Goal: Task Accomplishment & Management: Manage account settings

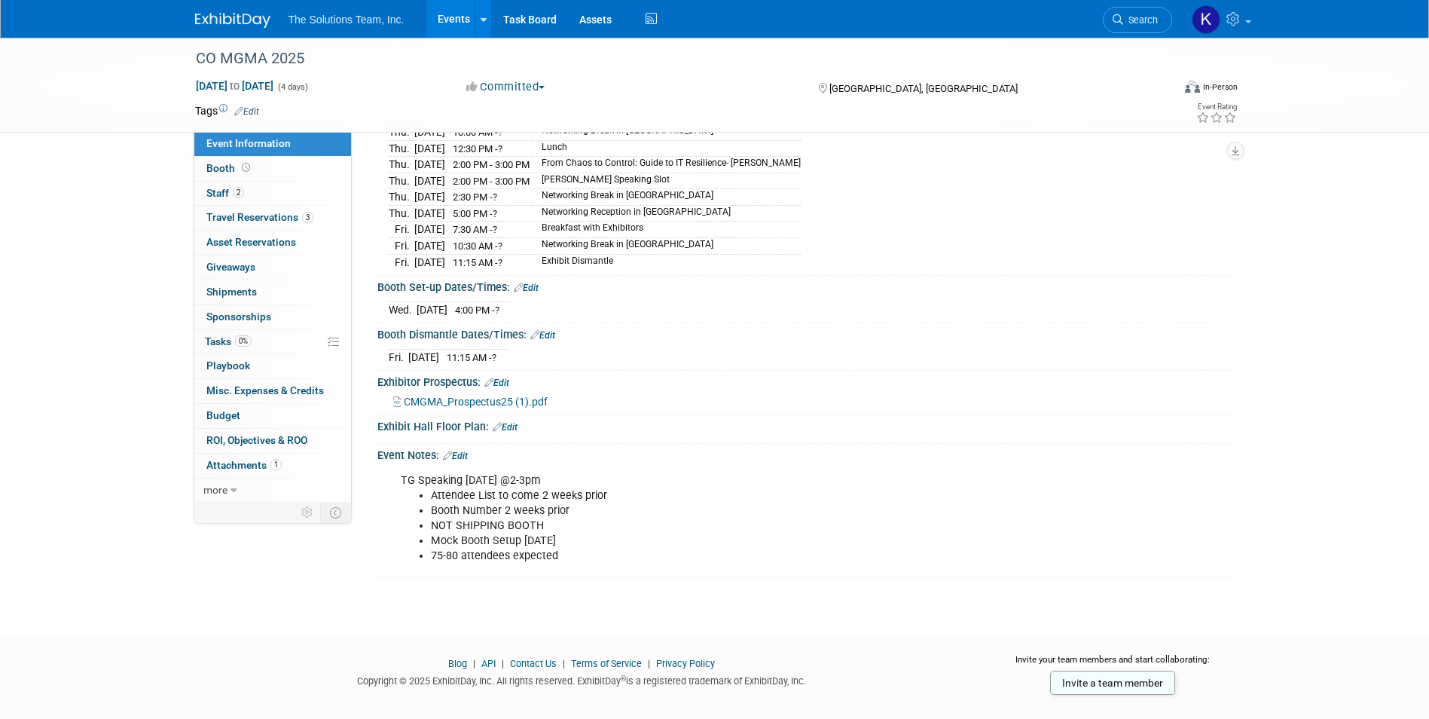
scroll to position [233, 0]
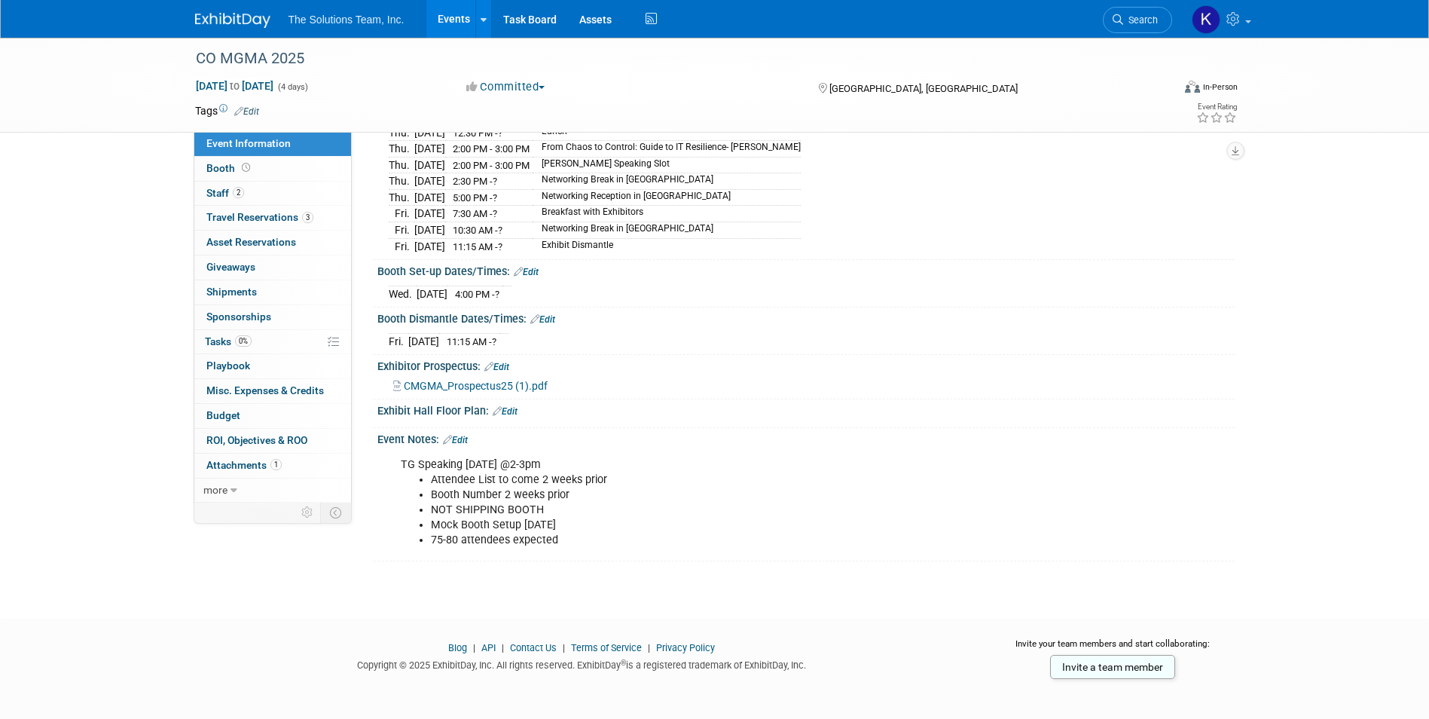
click at [248, 19] on img at bounding box center [232, 20] width 75 height 15
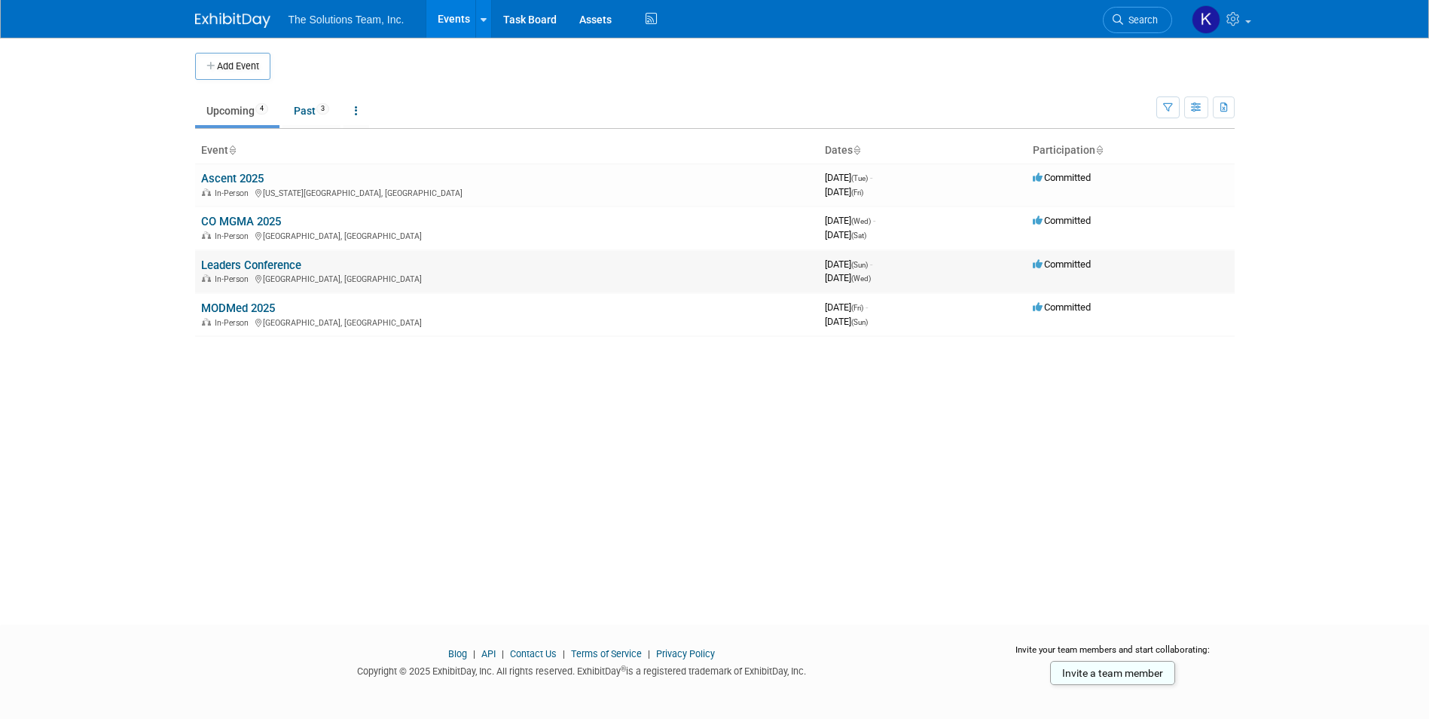
click at [266, 262] on link "Leaders Conference" at bounding box center [251, 265] width 100 height 14
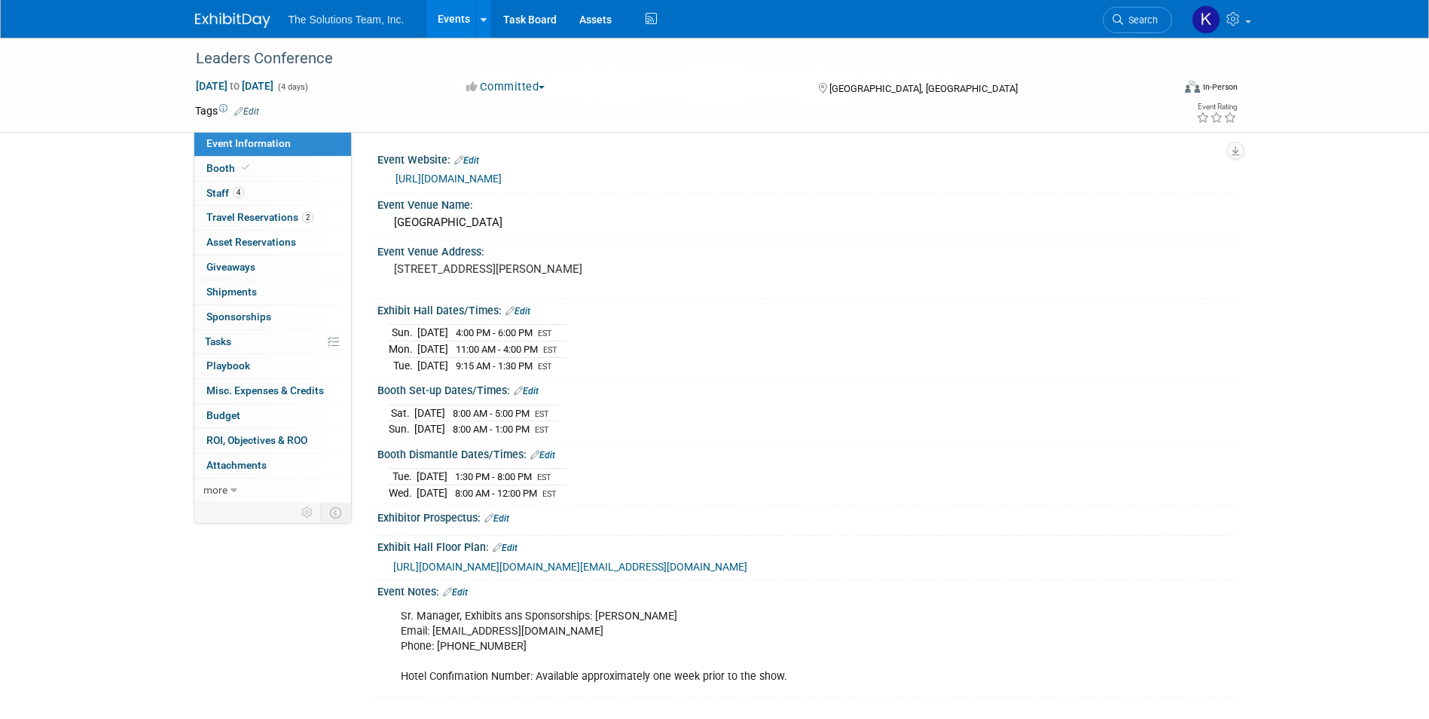
click at [502, 173] on link "https://www.mgma.com/conferences/leaders/overview" at bounding box center [449, 179] width 106 height 12
click at [240, 11] on link at bounding box center [241, 13] width 93 height 12
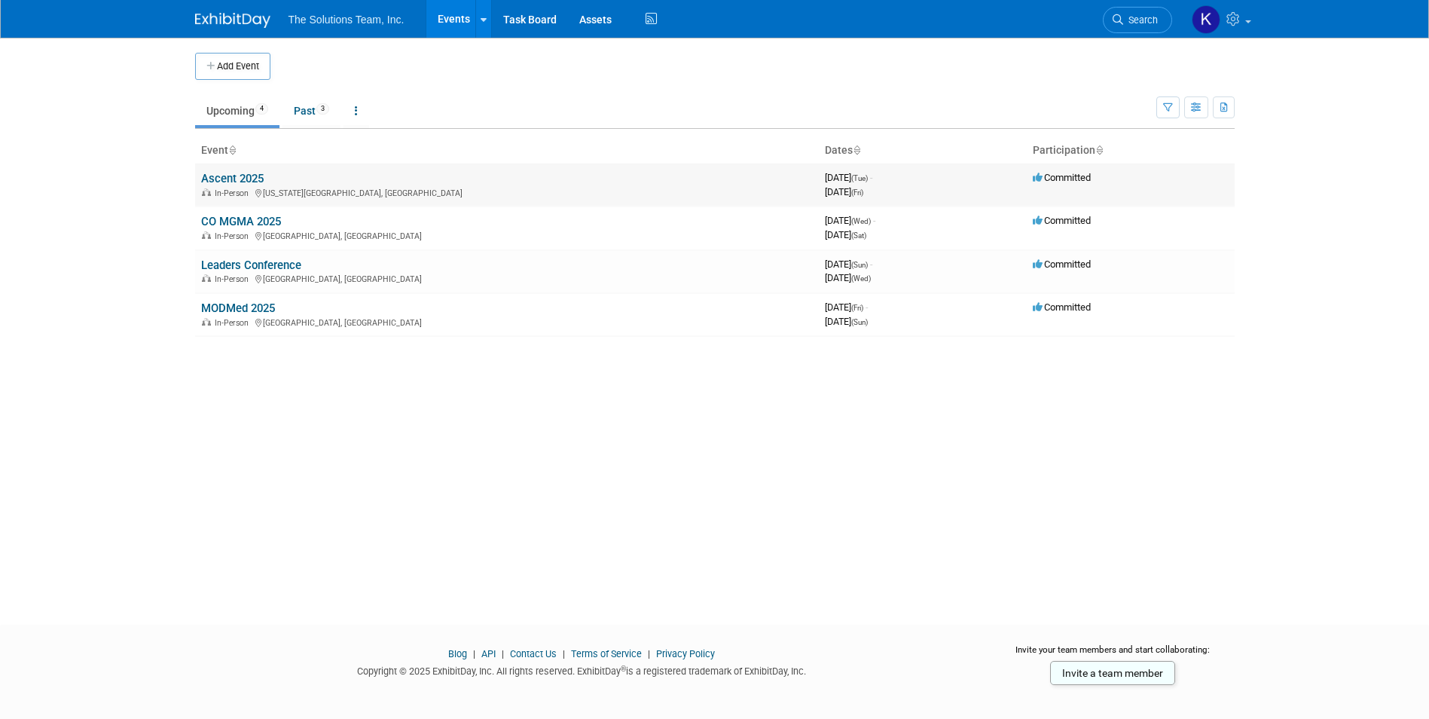
click at [238, 176] on link "Ascent 2025" at bounding box center [232, 179] width 63 height 14
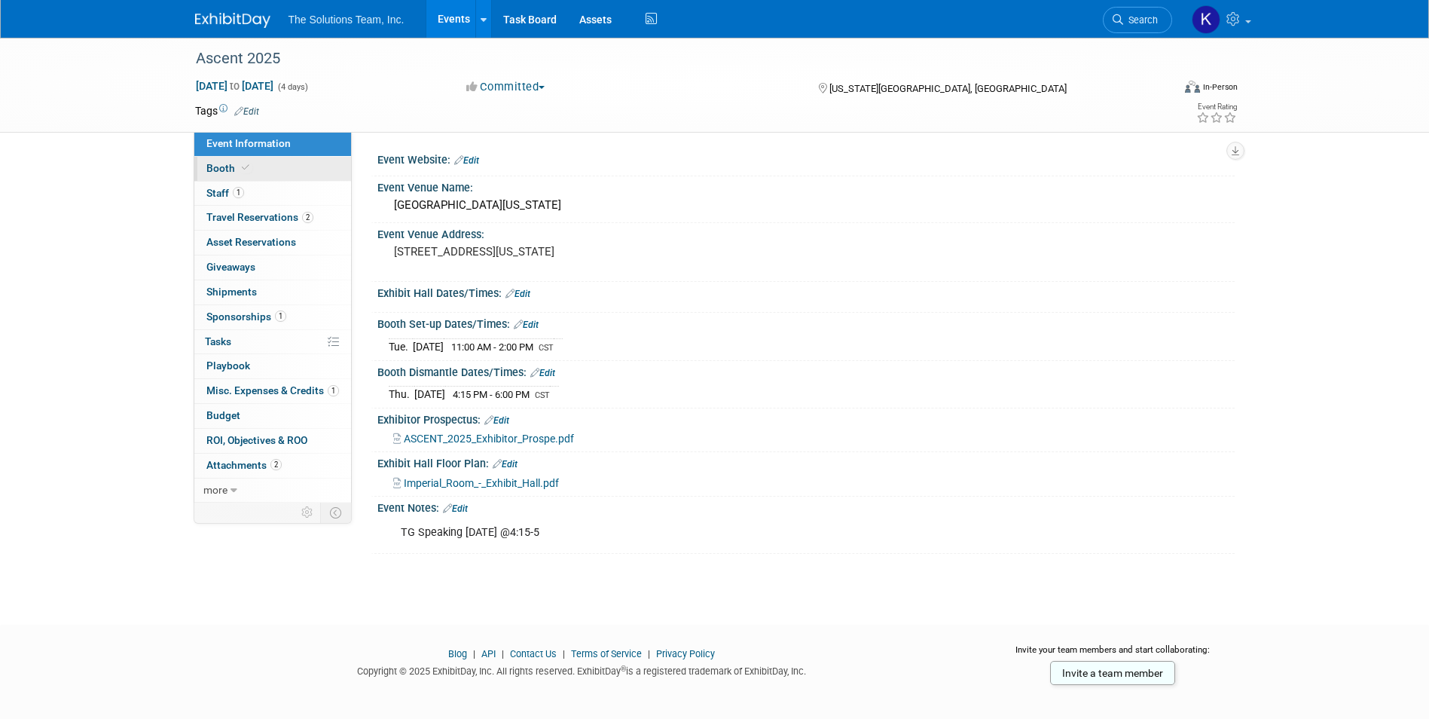
click at [264, 167] on link "Booth" at bounding box center [272, 169] width 157 height 24
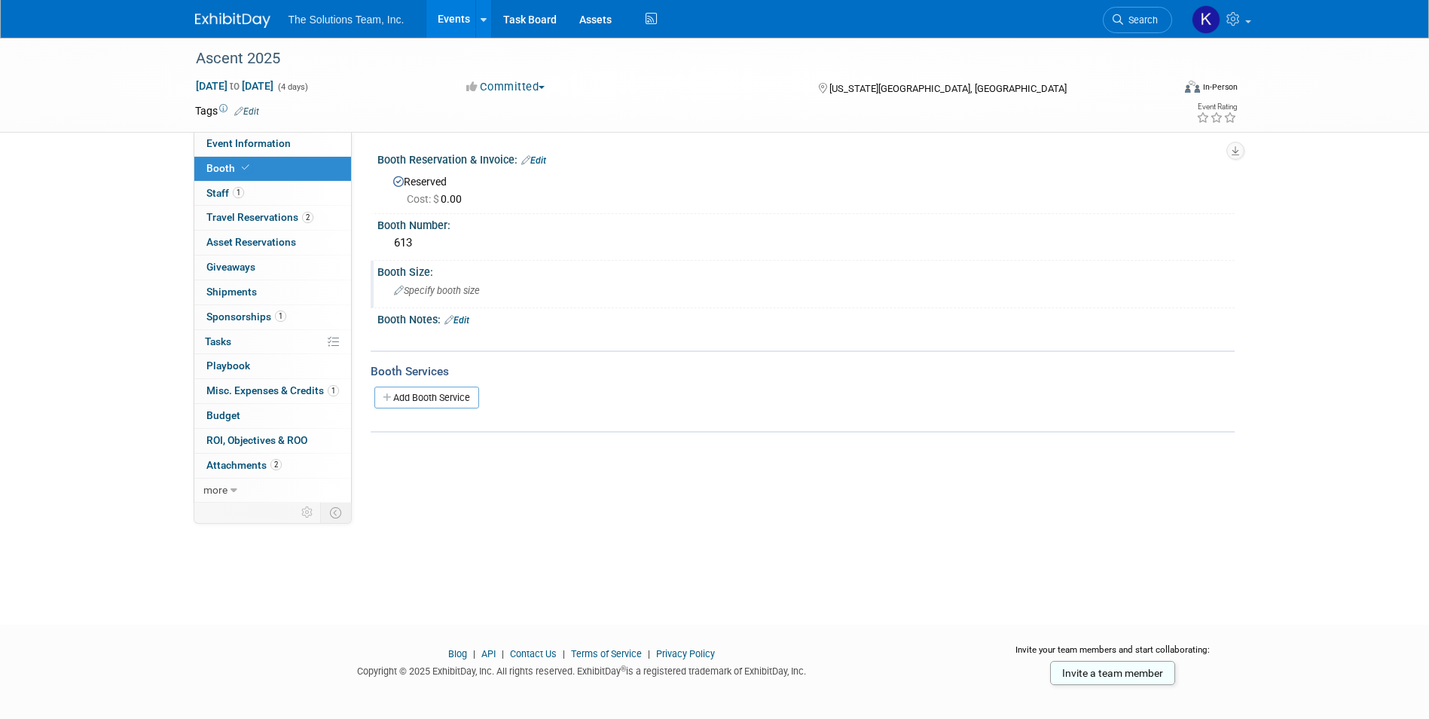
click at [417, 289] on span "Specify booth size" at bounding box center [437, 290] width 86 height 11
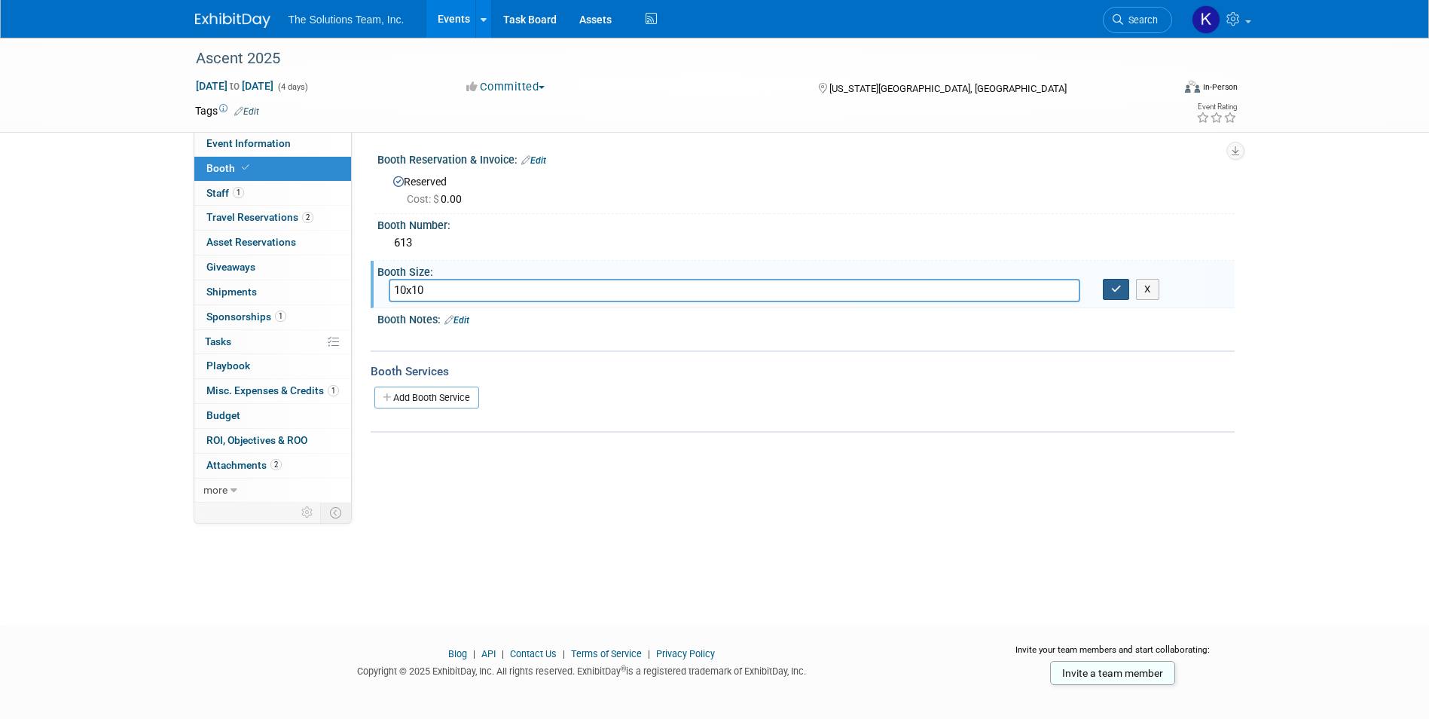
type input "10x10"
click at [1120, 288] on icon "button" at bounding box center [1116, 289] width 11 height 10
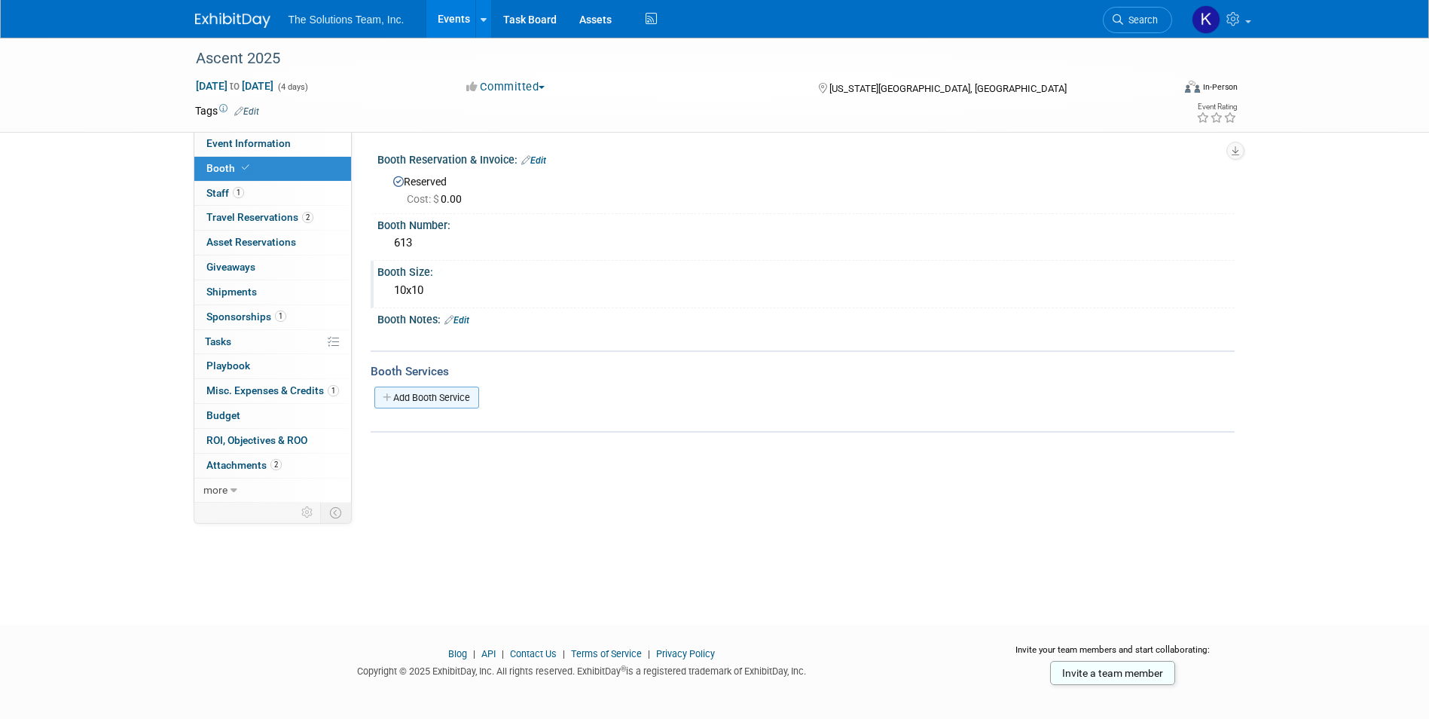
click at [448, 393] on link "Add Booth Service" at bounding box center [426, 398] width 105 height 22
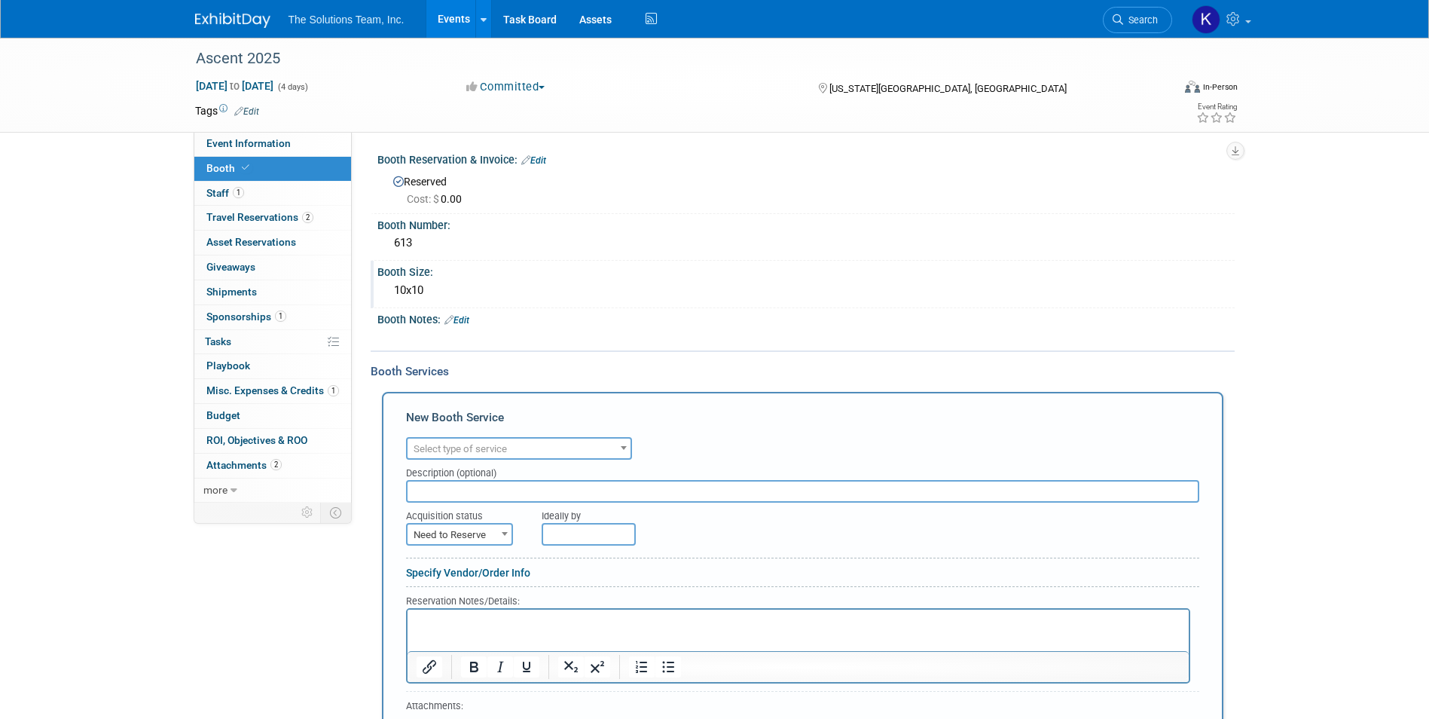
click at [480, 456] on span "Select type of service" at bounding box center [519, 449] width 223 height 21
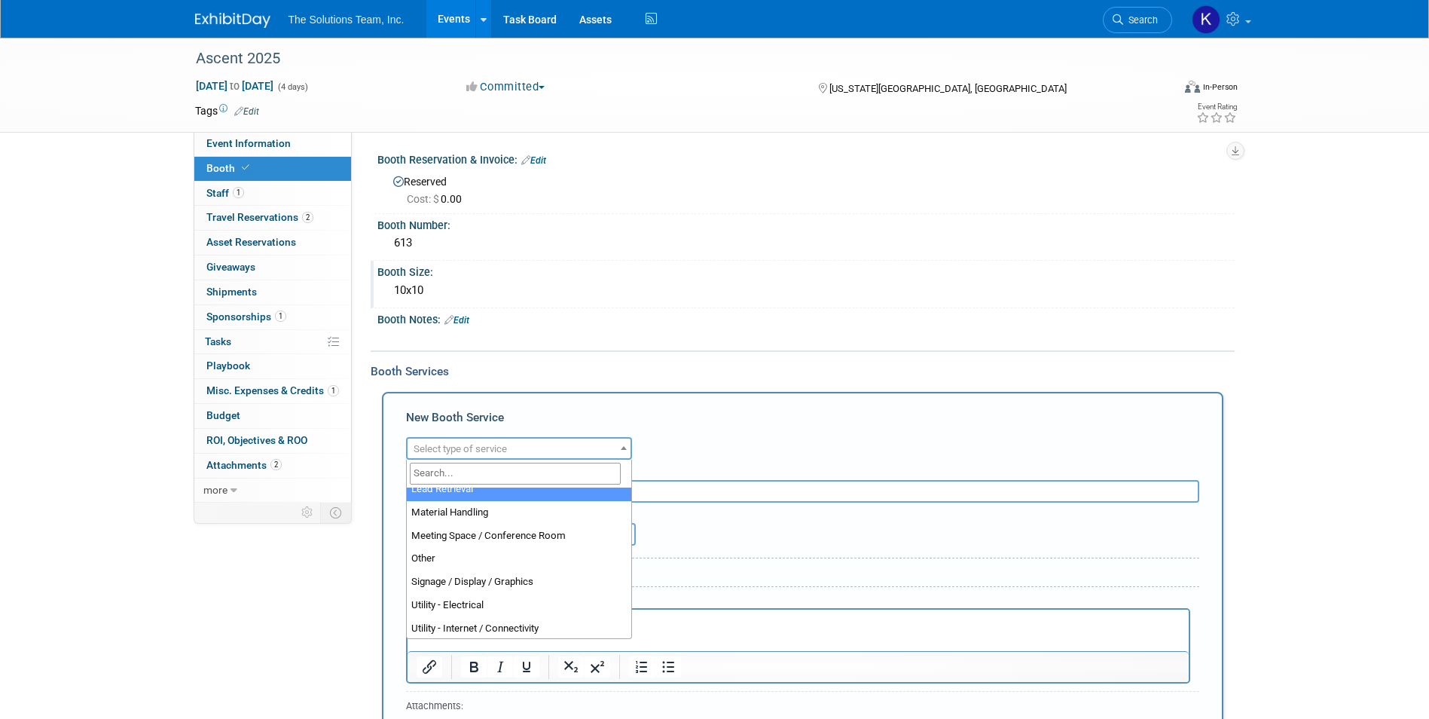
scroll to position [377, 0]
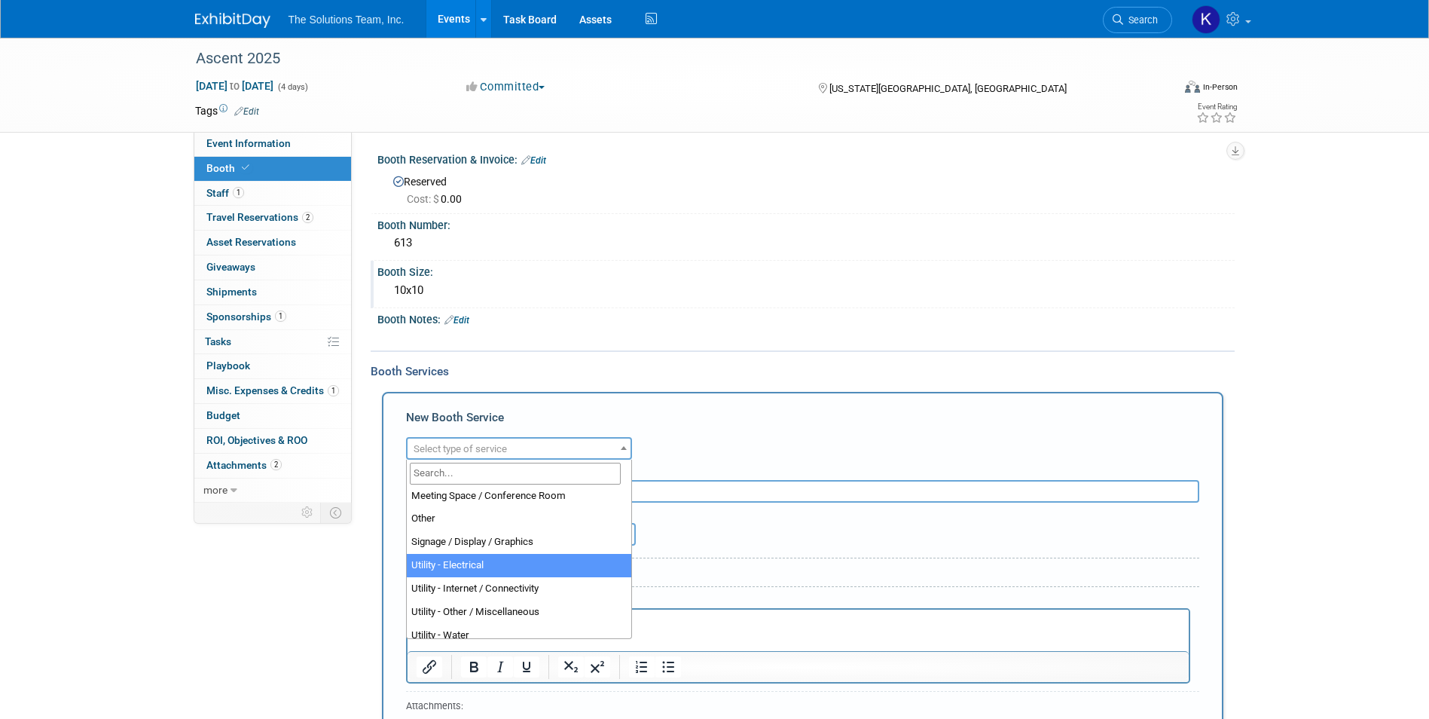
select select "8"
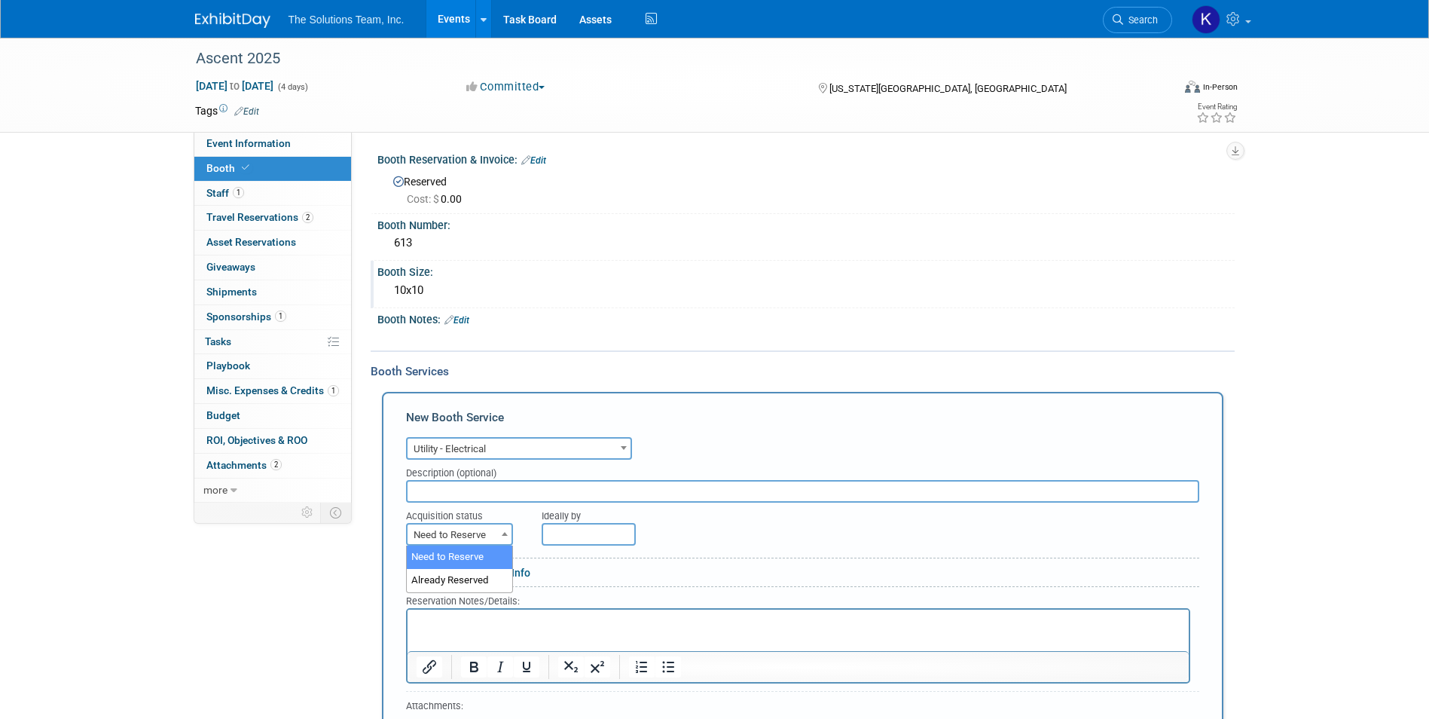
click at [476, 540] on span "Need to Reserve" at bounding box center [460, 534] width 104 height 21
select select "2"
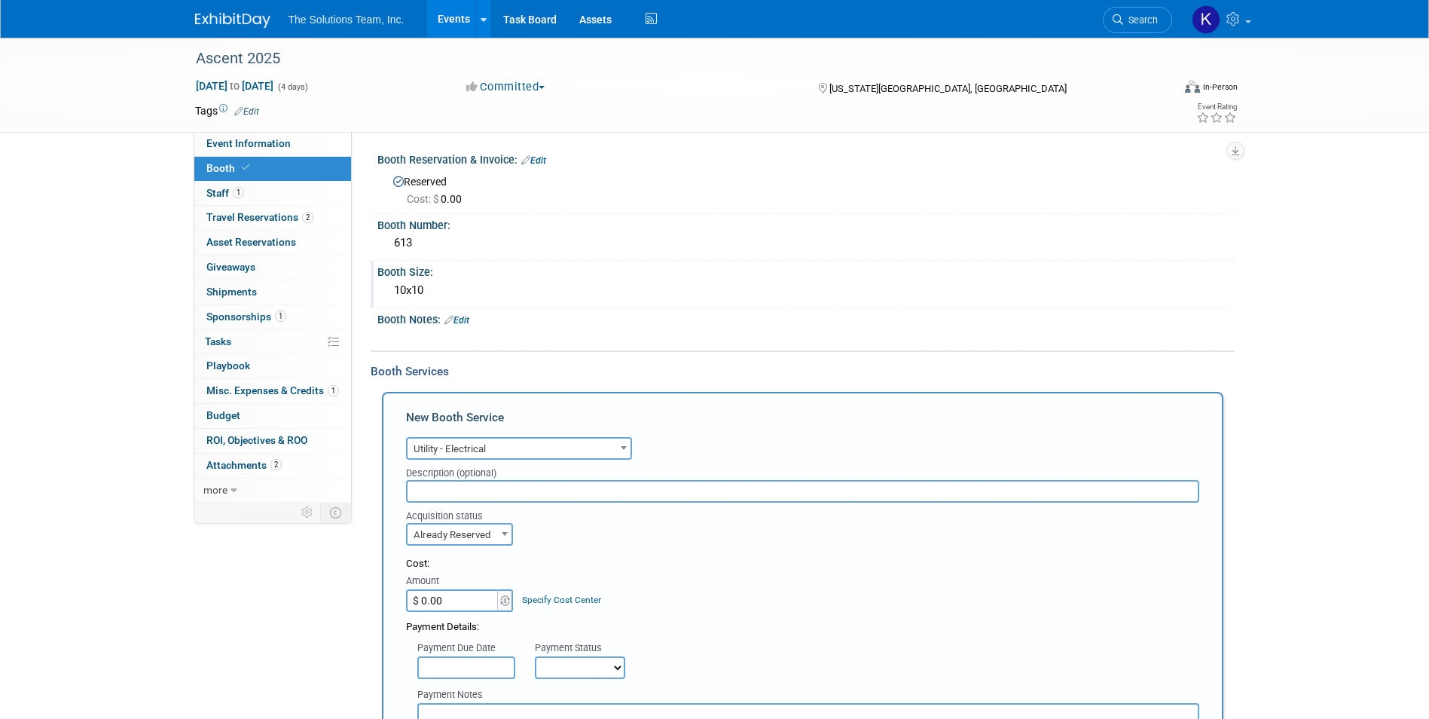
click at [467, 600] on input "$ 0.00" at bounding box center [453, 600] width 94 height 23
click at [458, 599] on input "$ 5.00" at bounding box center [453, 600] width 94 height 23
type input "$ 531.00"
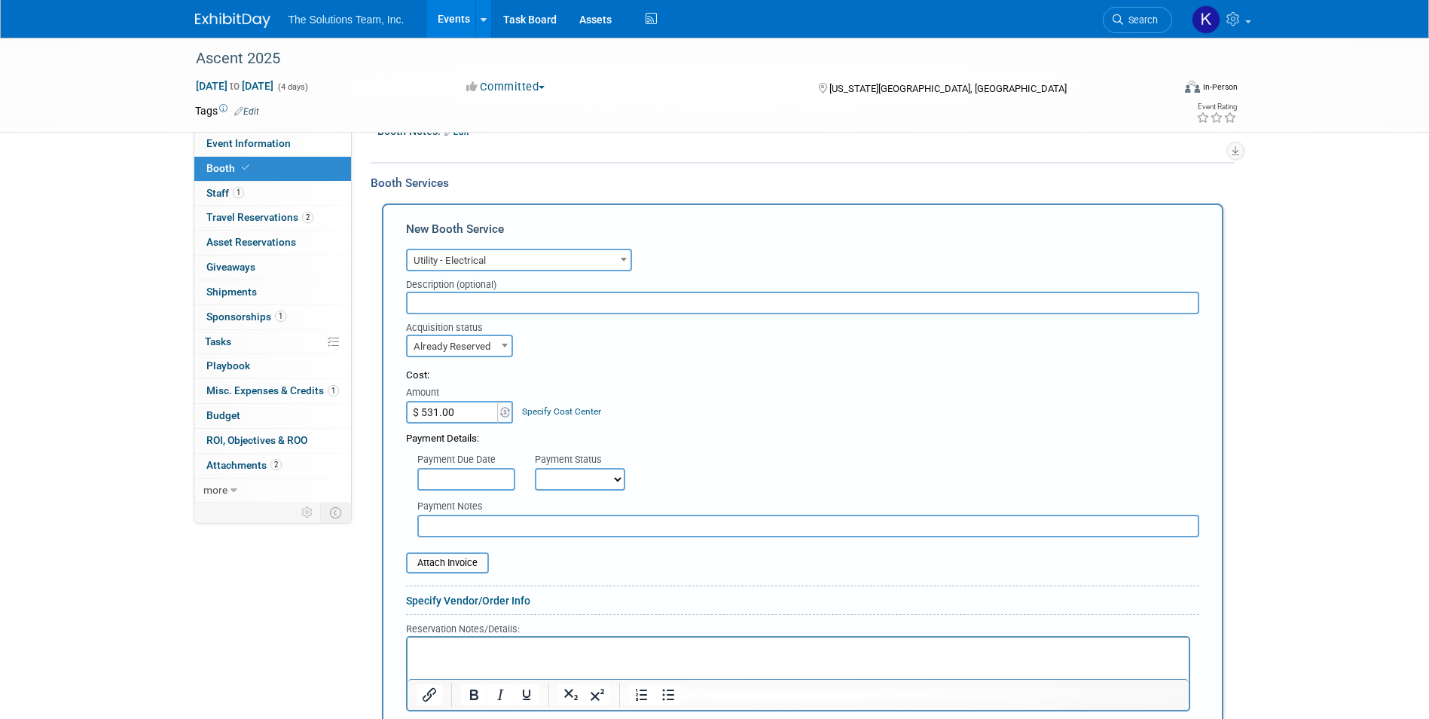
scroll to position [226, 0]
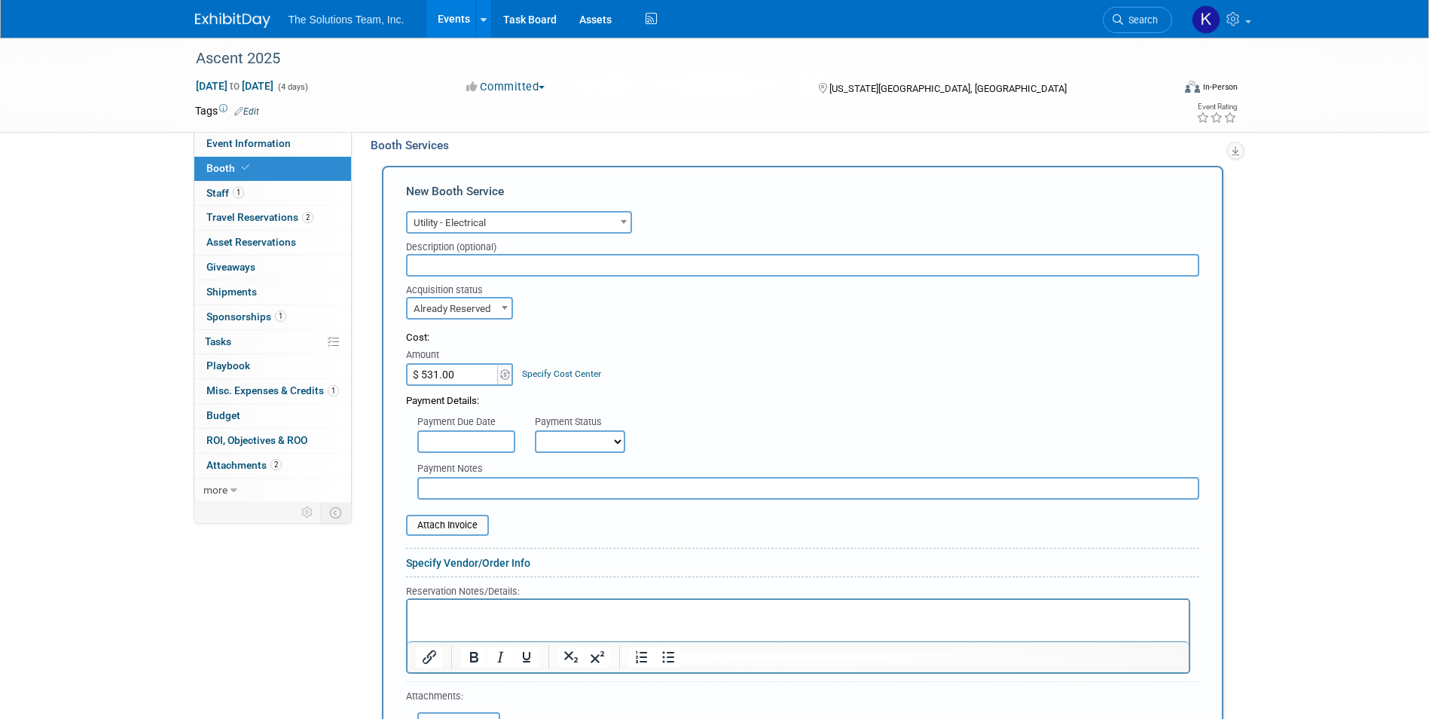
click at [610, 446] on select "Not Paid Yet Partially Paid Paid in Full" at bounding box center [580, 441] width 90 height 23
select select "1"
click at [535, 430] on select "Not Paid Yet Partially Paid Paid in Full" at bounding box center [580, 441] width 90 height 23
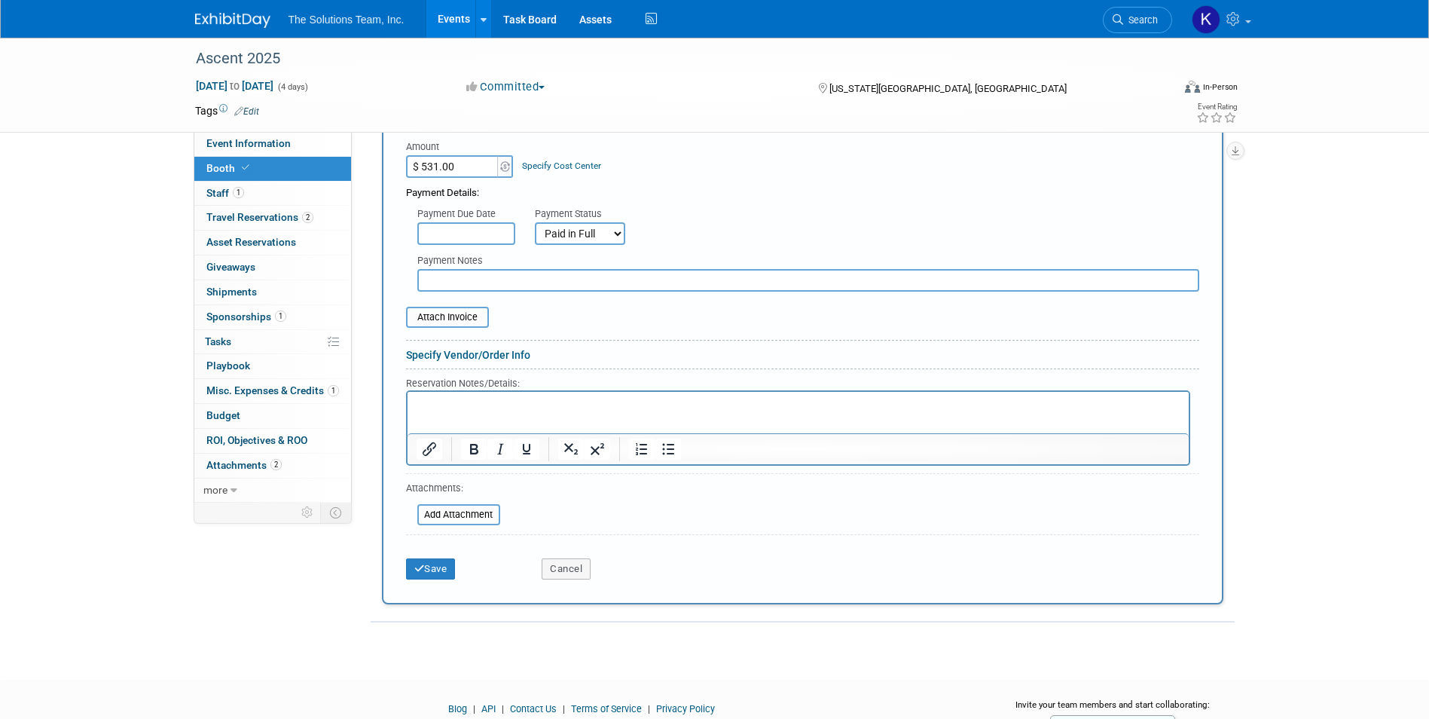
scroll to position [452, 0]
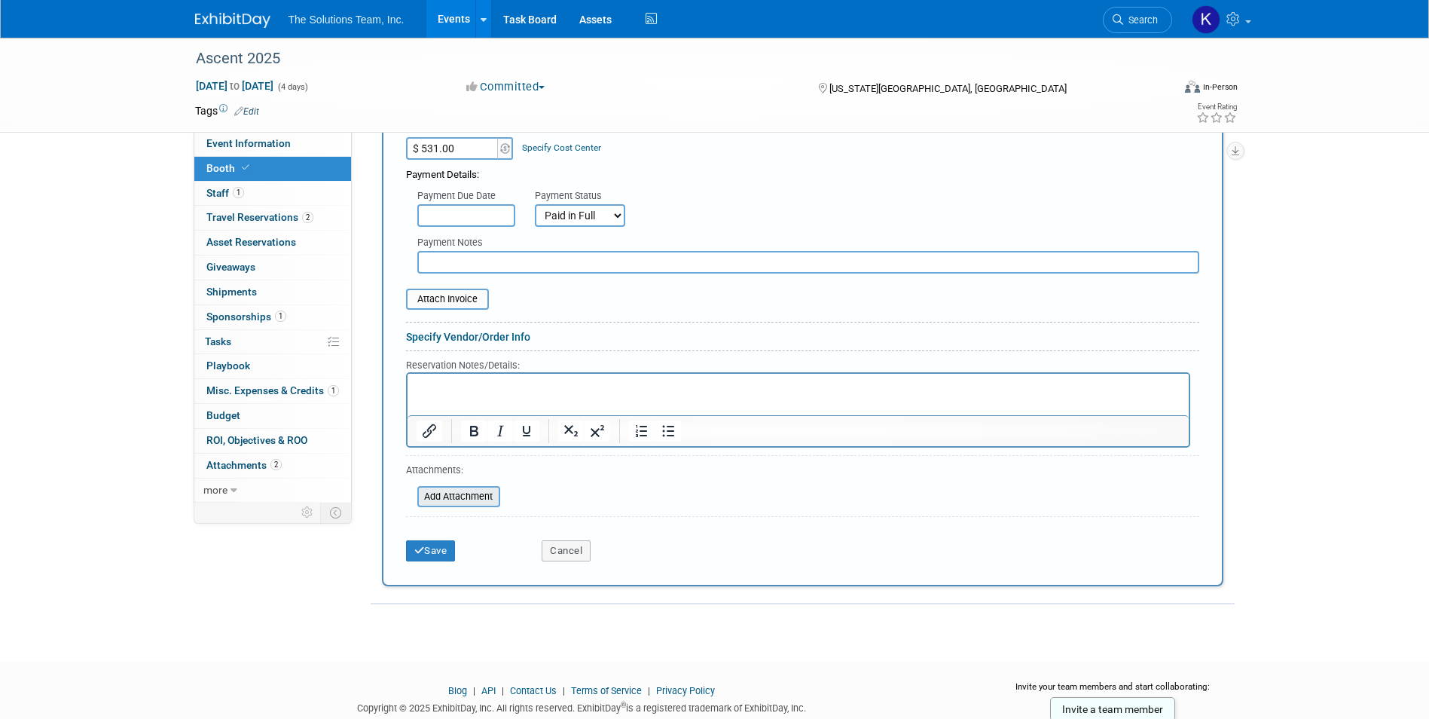
click at [467, 498] on input "file" at bounding box center [408, 496] width 179 height 18
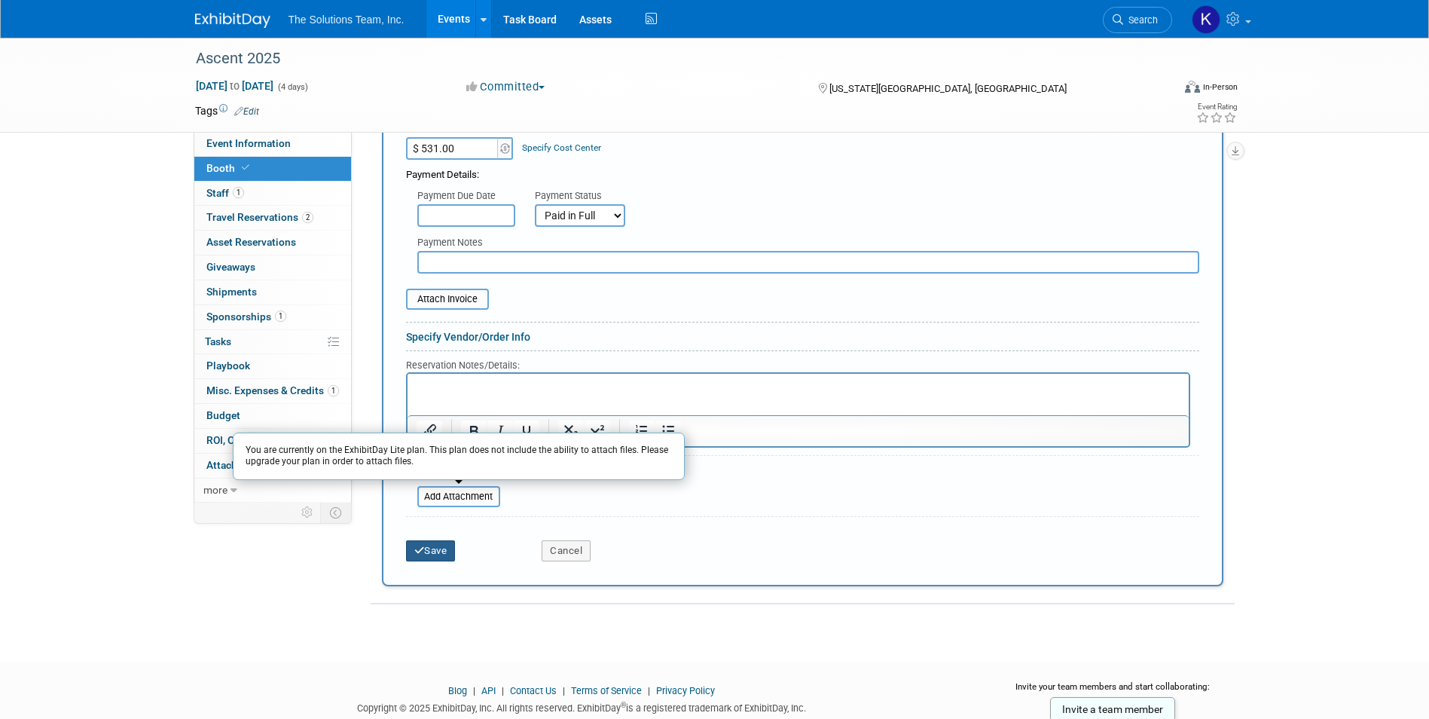
click at [444, 552] on button "Save" at bounding box center [431, 550] width 50 height 21
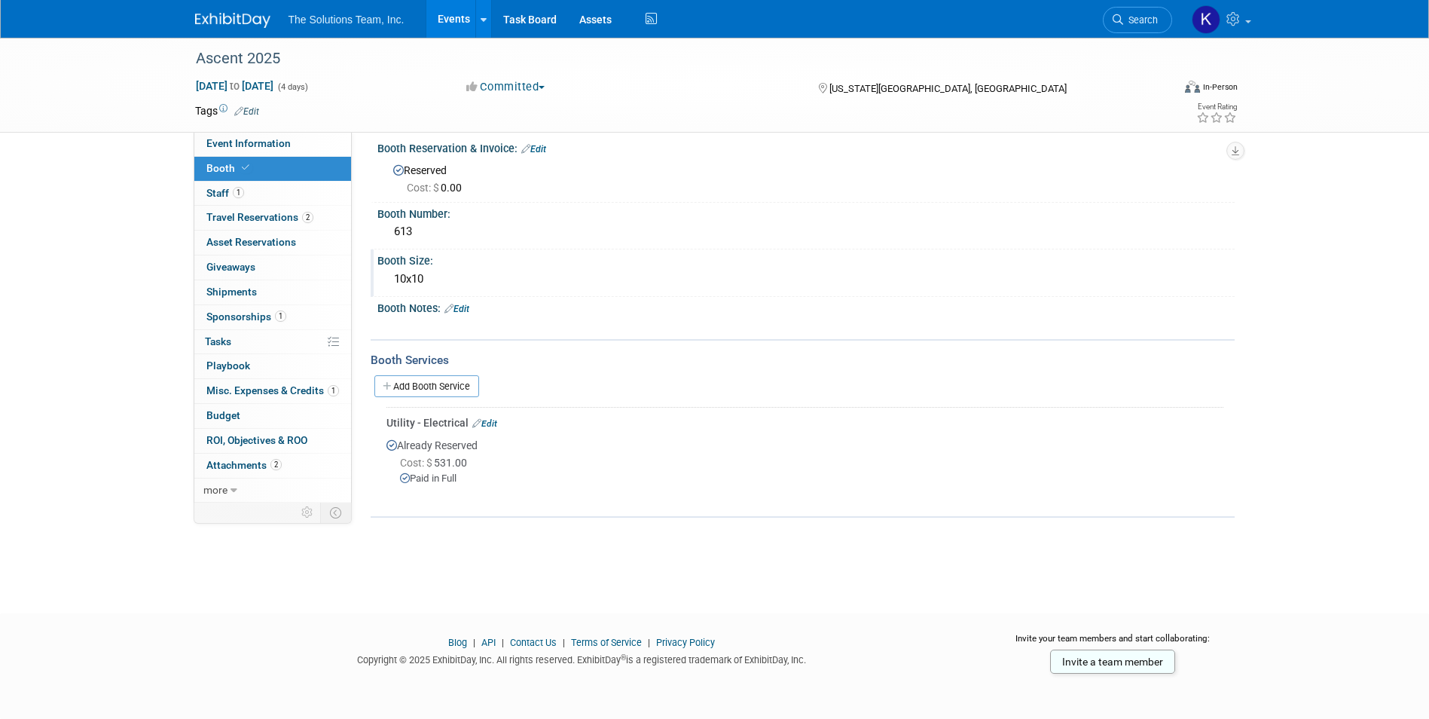
scroll to position [0, 0]
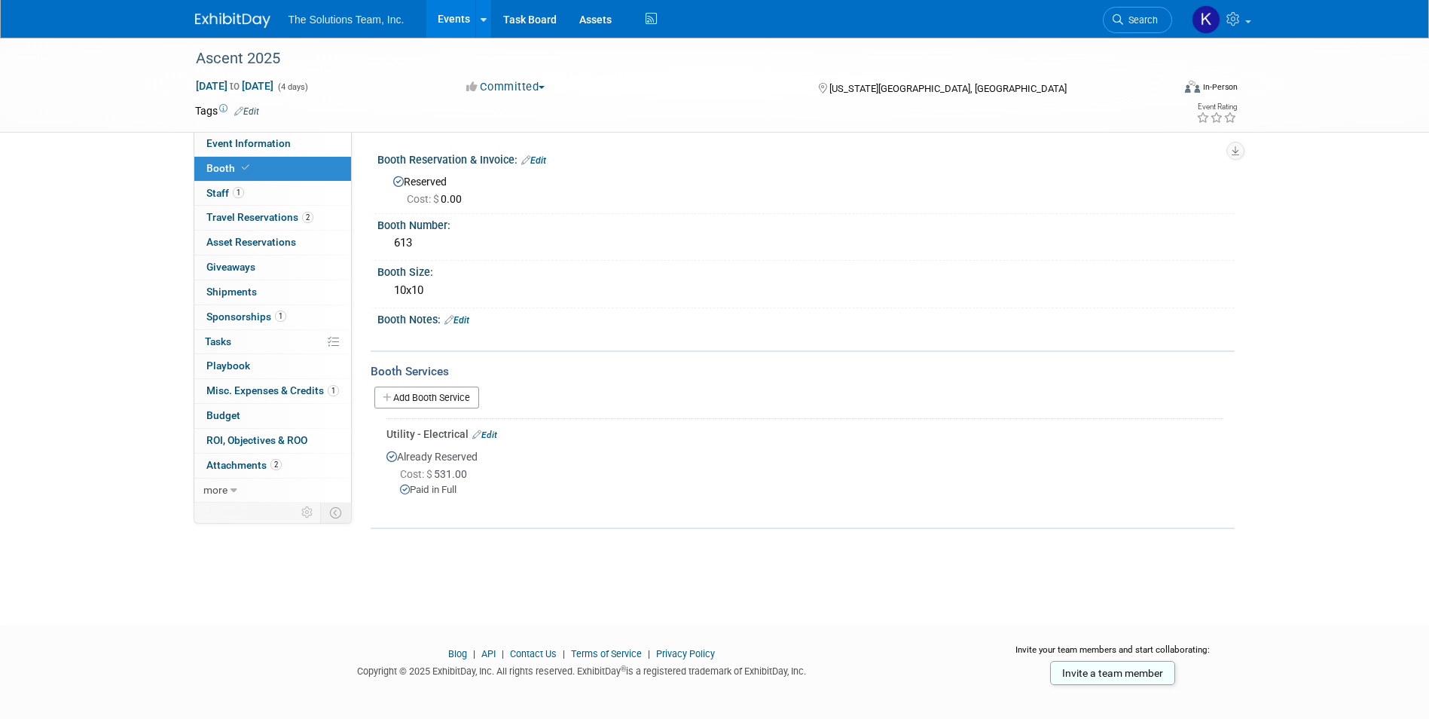
click at [469, 321] on link "Edit" at bounding box center [457, 320] width 25 height 11
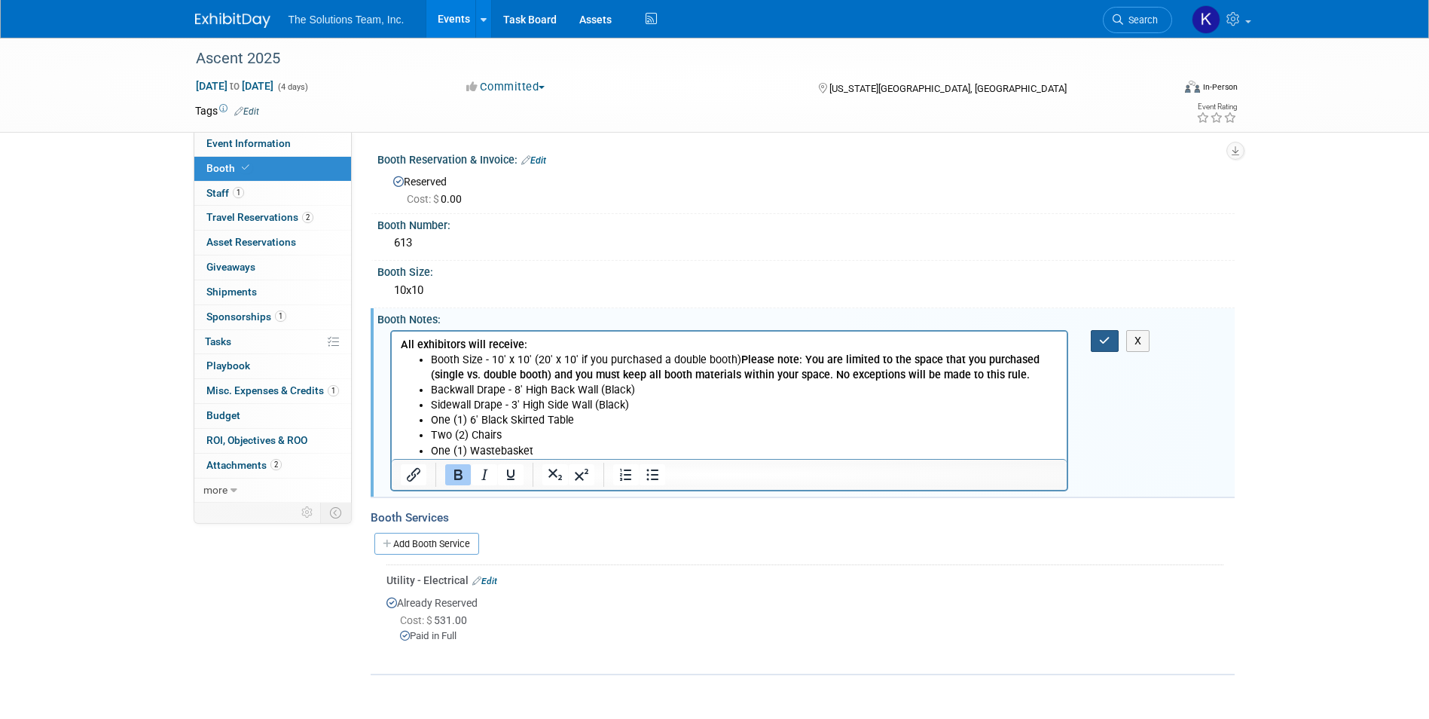
click at [1104, 341] on icon "button" at bounding box center [1104, 340] width 11 height 11
